Goal: Use online tool/utility: Utilize a website feature to perform a specific function

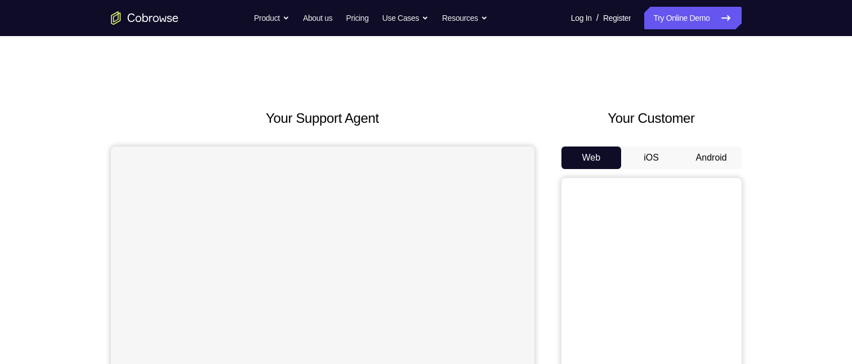
drag, startPoint x: 705, startPoint y: 154, endPoint x: 697, endPoint y: 146, distance: 11.6
click at [705, 155] on button "Android" at bounding box center [711, 157] width 60 height 23
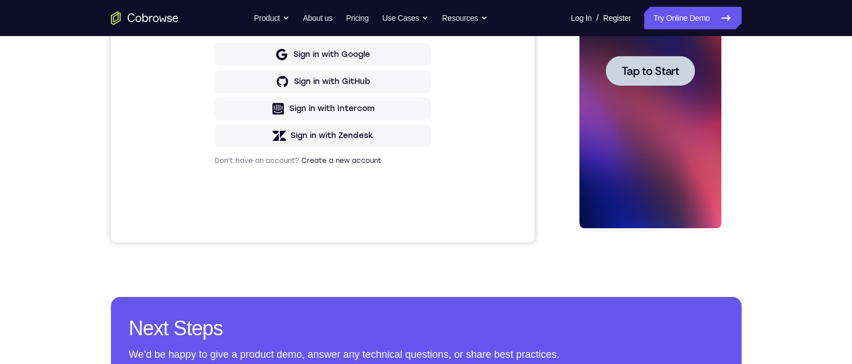
scroll to position [225, 0]
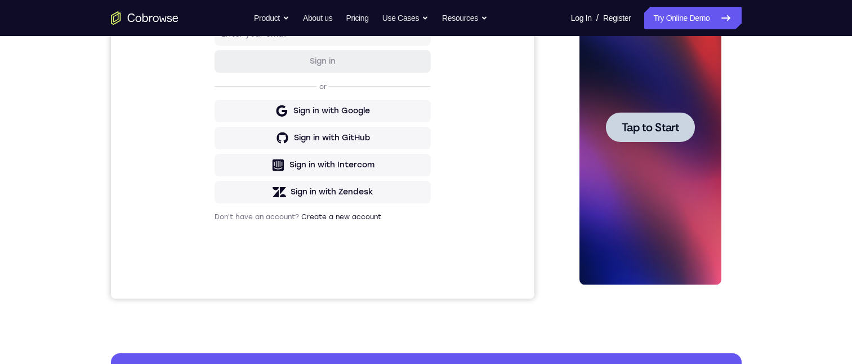
click at [631, 123] on span "Tap to Start" at bounding box center [650, 127] width 57 height 11
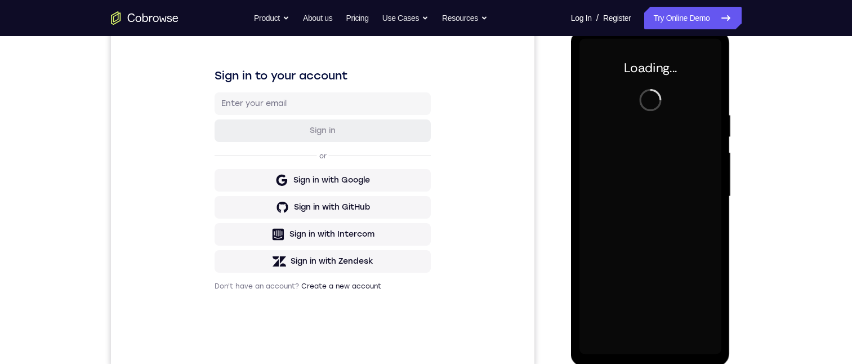
scroll to position [169, 0]
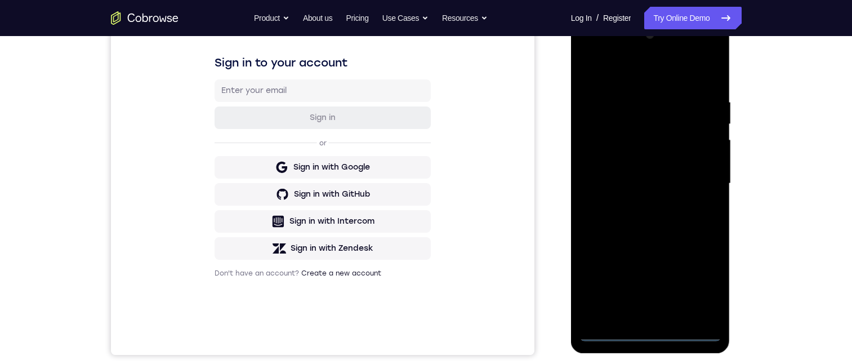
click at [647, 331] on div at bounding box center [650, 183] width 142 height 315
click at [696, 291] on div at bounding box center [650, 183] width 142 height 315
